Goal: Transaction & Acquisition: Purchase product/service

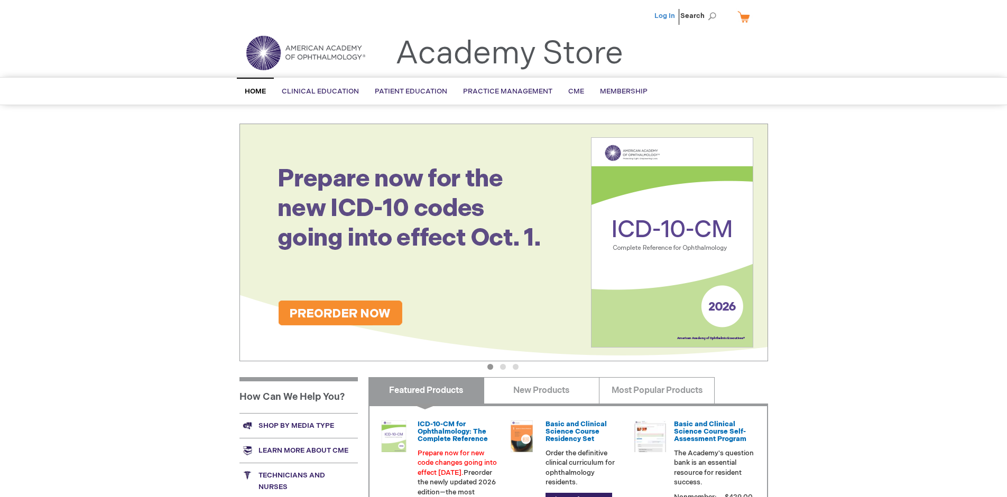
click at [666, 16] on link "Log In" at bounding box center [664, 16] width 21 height 8
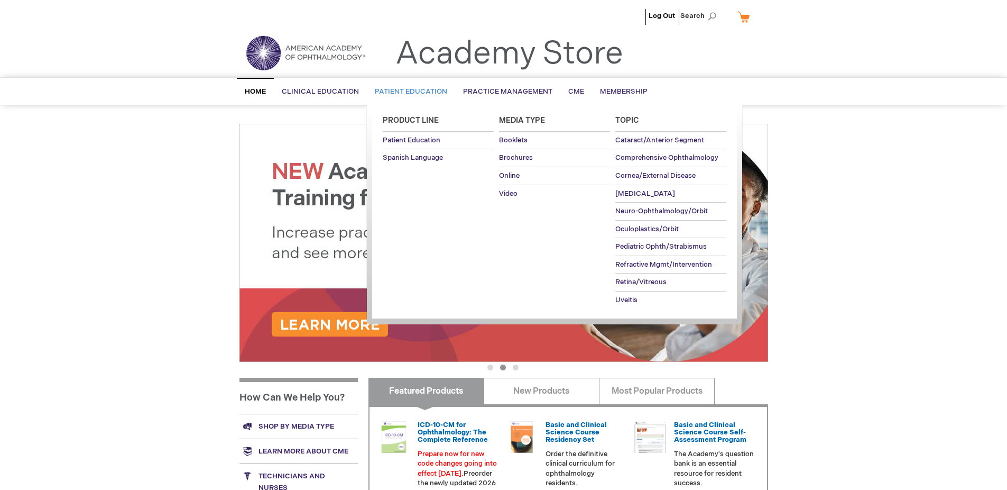
click at [408, 91] on span "Patient Education" at bounding box center [411, 91] width 72 height 8
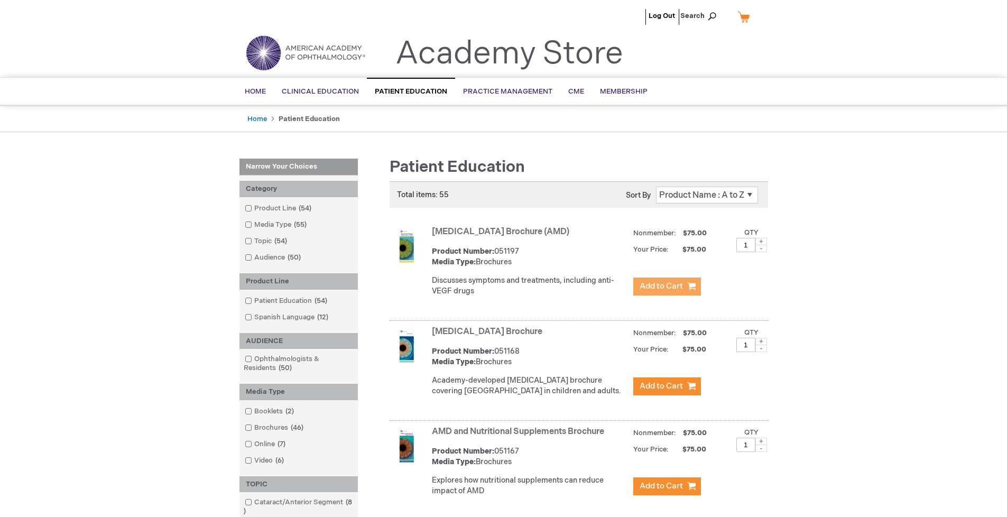
click at [667, 287] on span "Add to Cart" at bounding box center [661, 286] width 43 height 10
